Goal: Task Accomplishment & Management: Use online tool/utility

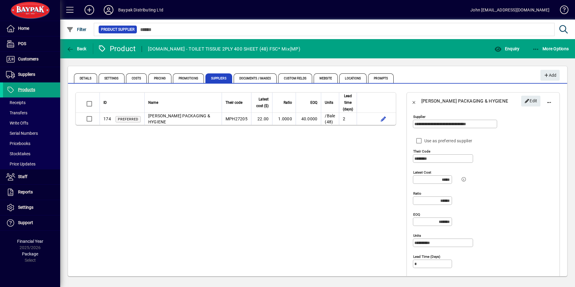
click at [107, 9] on icon at bounding box center [109, 10] width 12 height 10
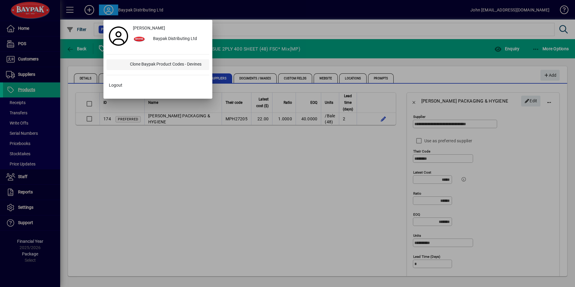
click at [157, 65] on div "Clone Baypak Product Codes - Devines" at bounding box center [167, 64] width 84 height 11
